Goal: Information Seeking & Learning: Learn about a topic

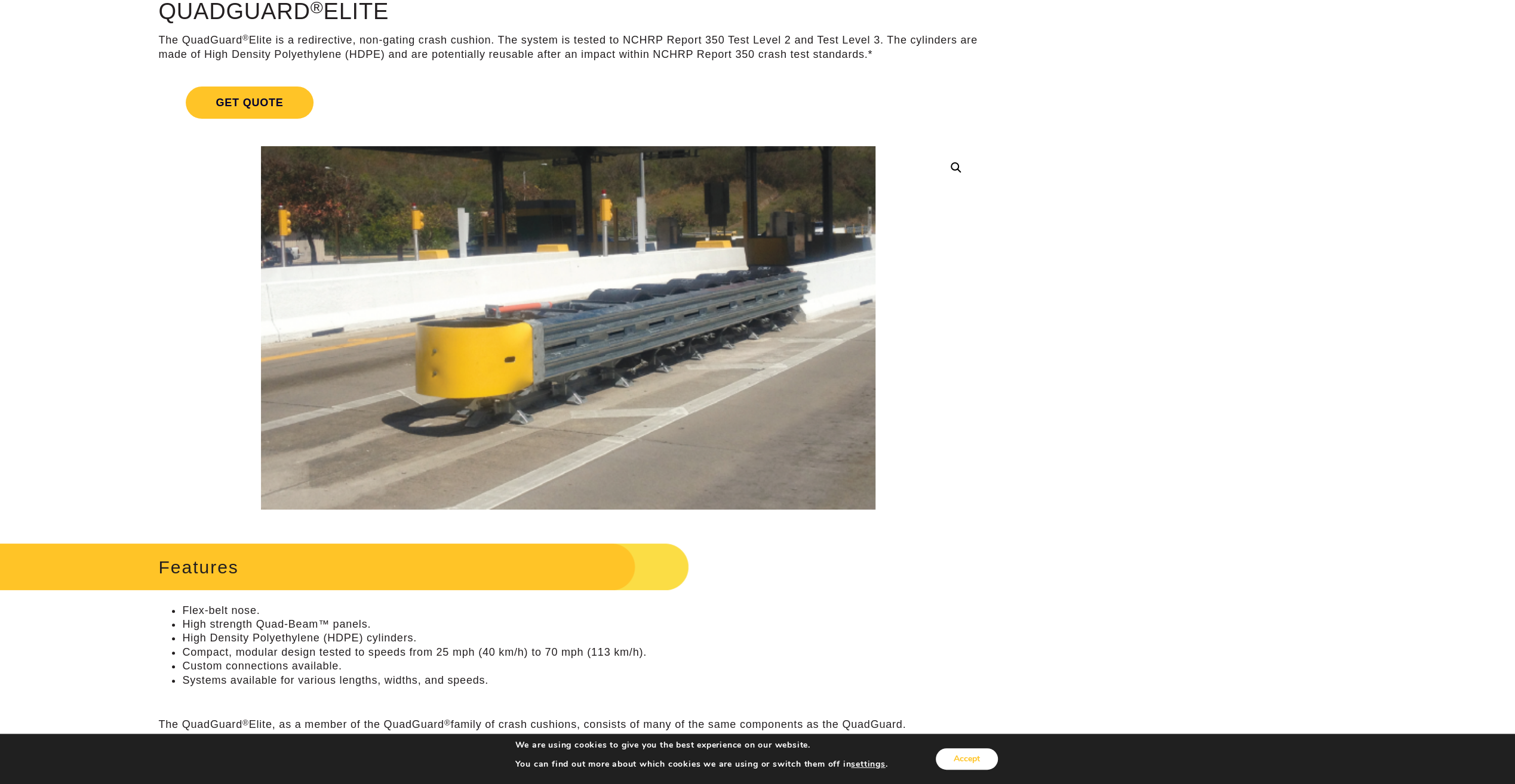
scroll to position [119, 0]
click at [957, 758] on button "Accept" at bounding box center [966, 759] width 62 height 21
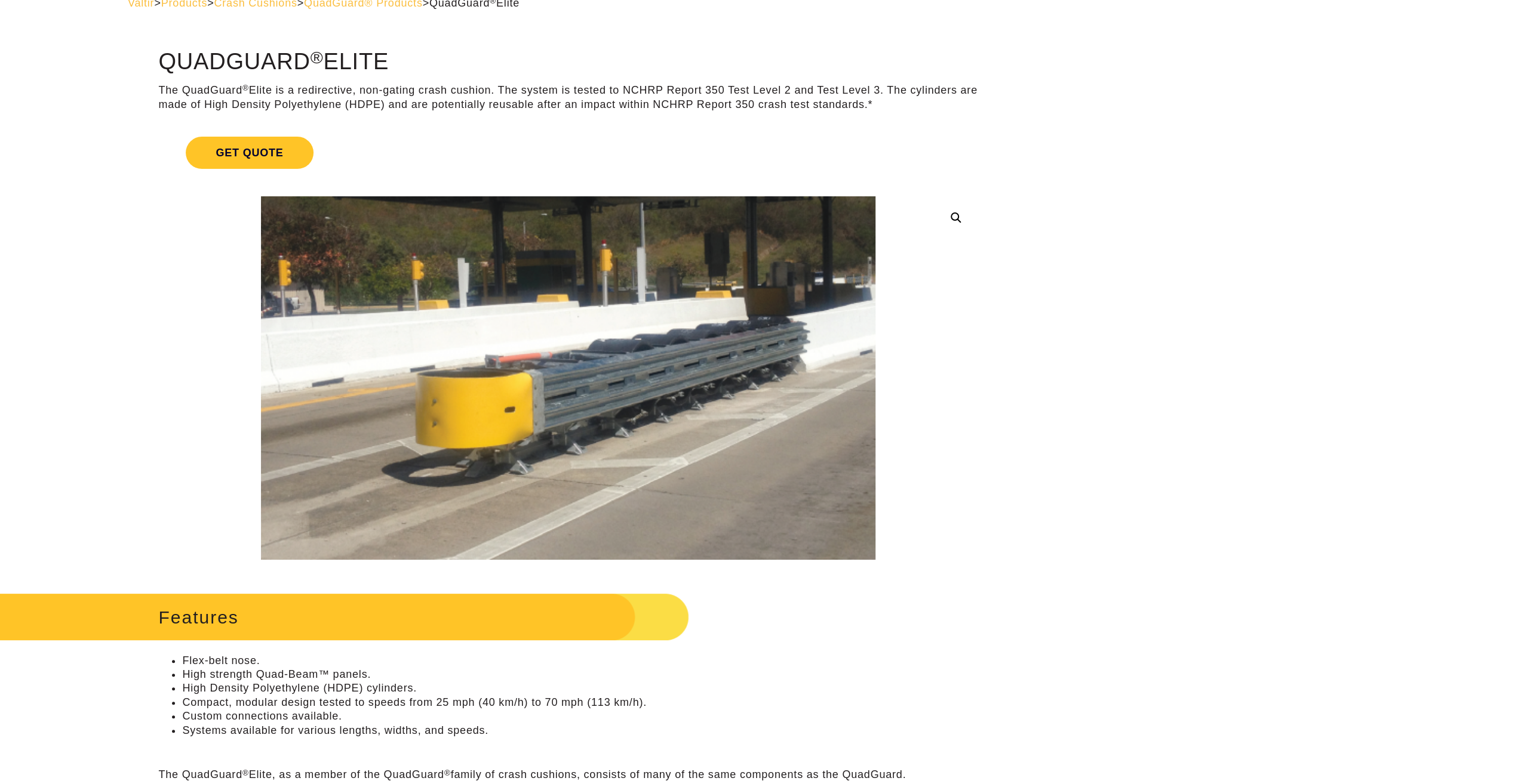
scroll to position [0, 0]
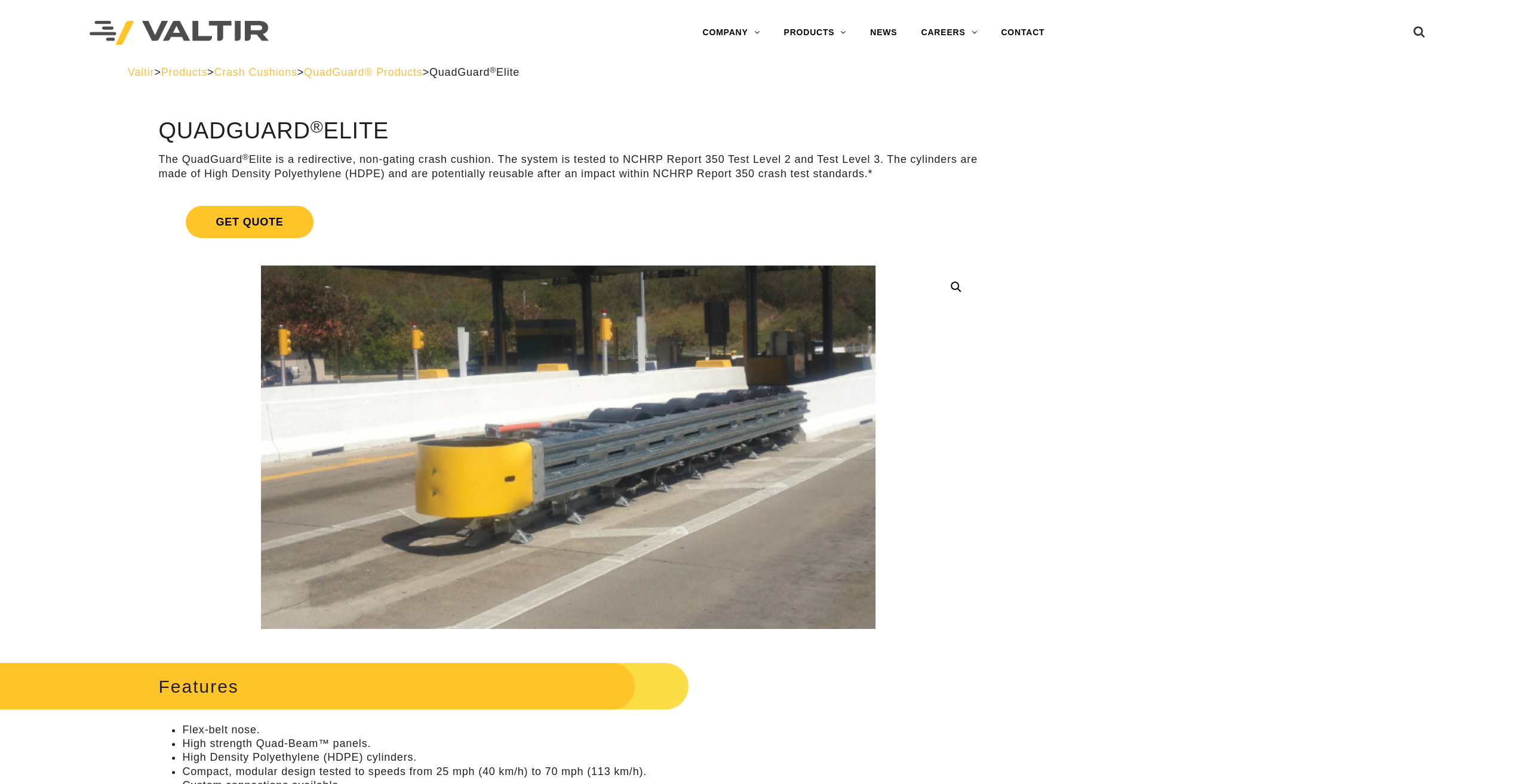
click at [954, 285] on link at bounding box center [956, 287] width 21 height 21
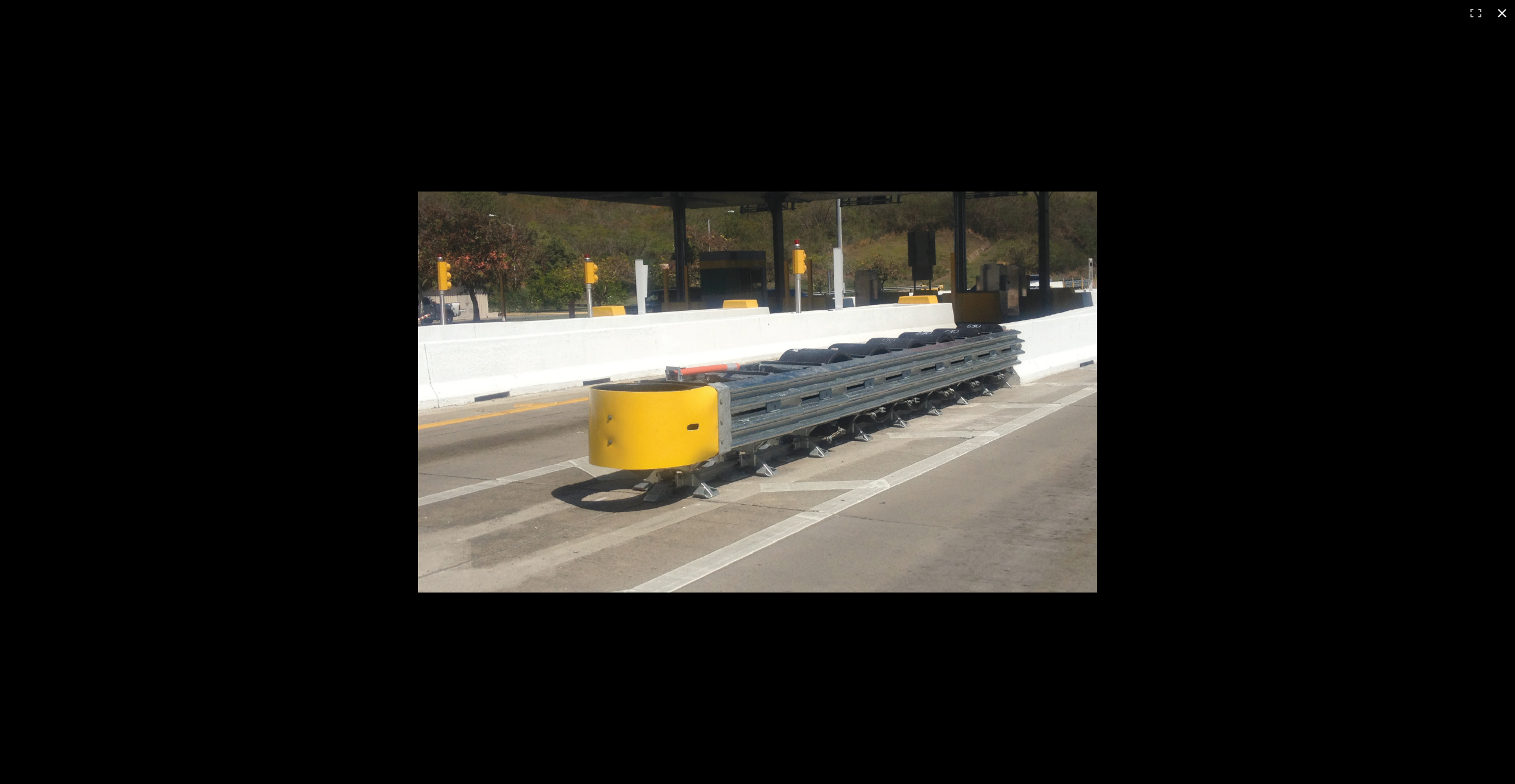
click at [1364, 295] on div at bounding box center [757, 392] width 1515 height 784
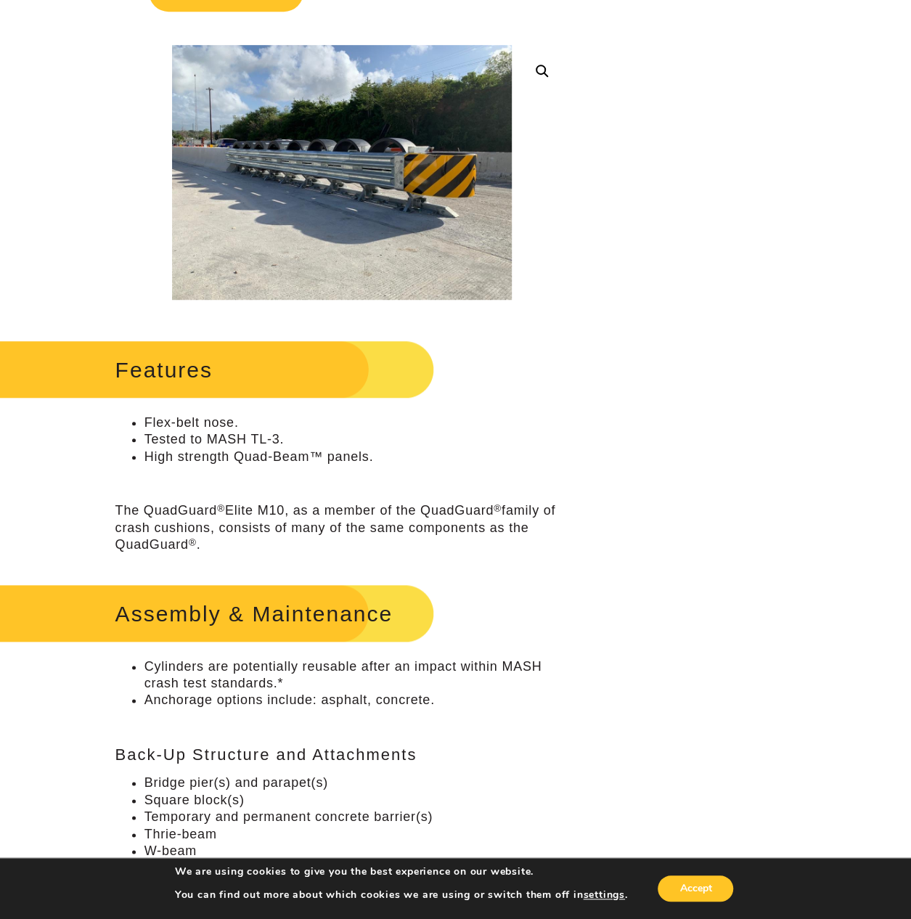
scroll to position [363, 0]
